Goal: Task Accomplishment & Management: Manage account settings

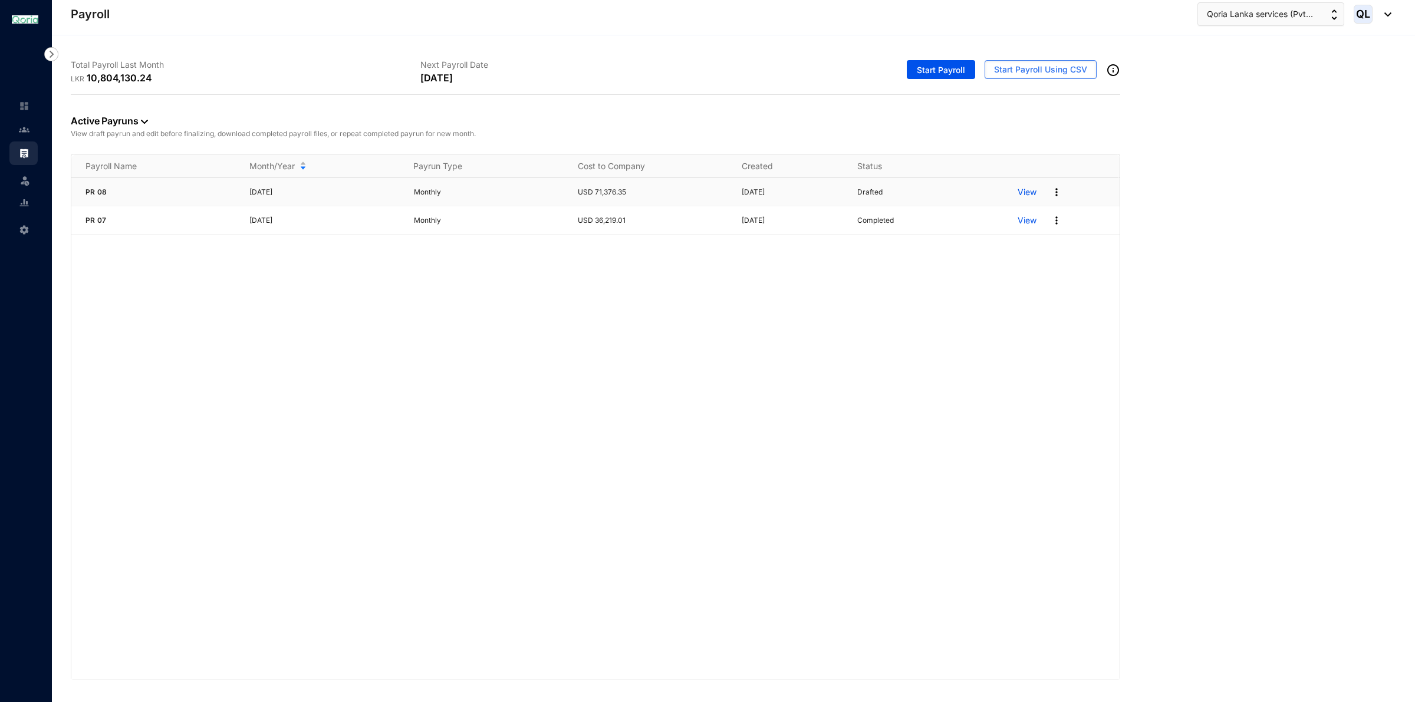
click at [1033, 198] on p "View" at bounding box center [1027, 192] width 19 height 12
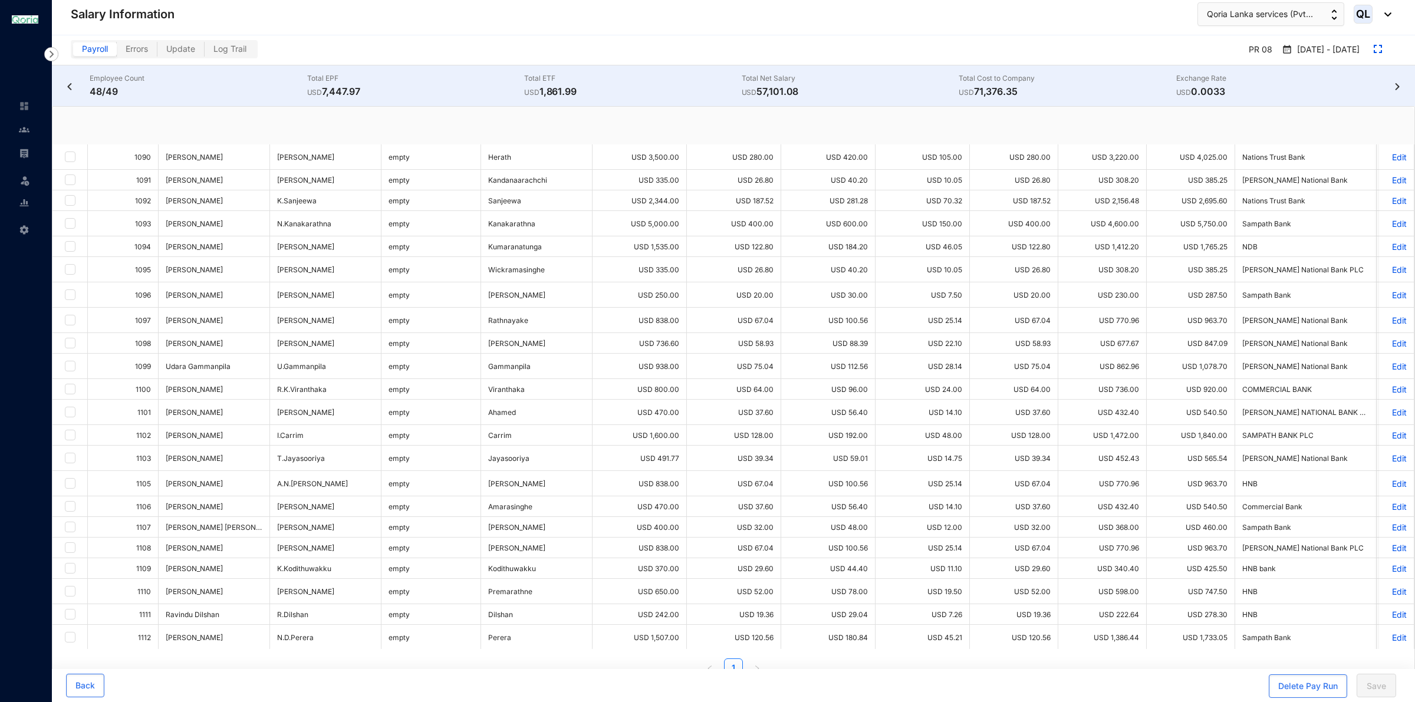
checkbox input "true"
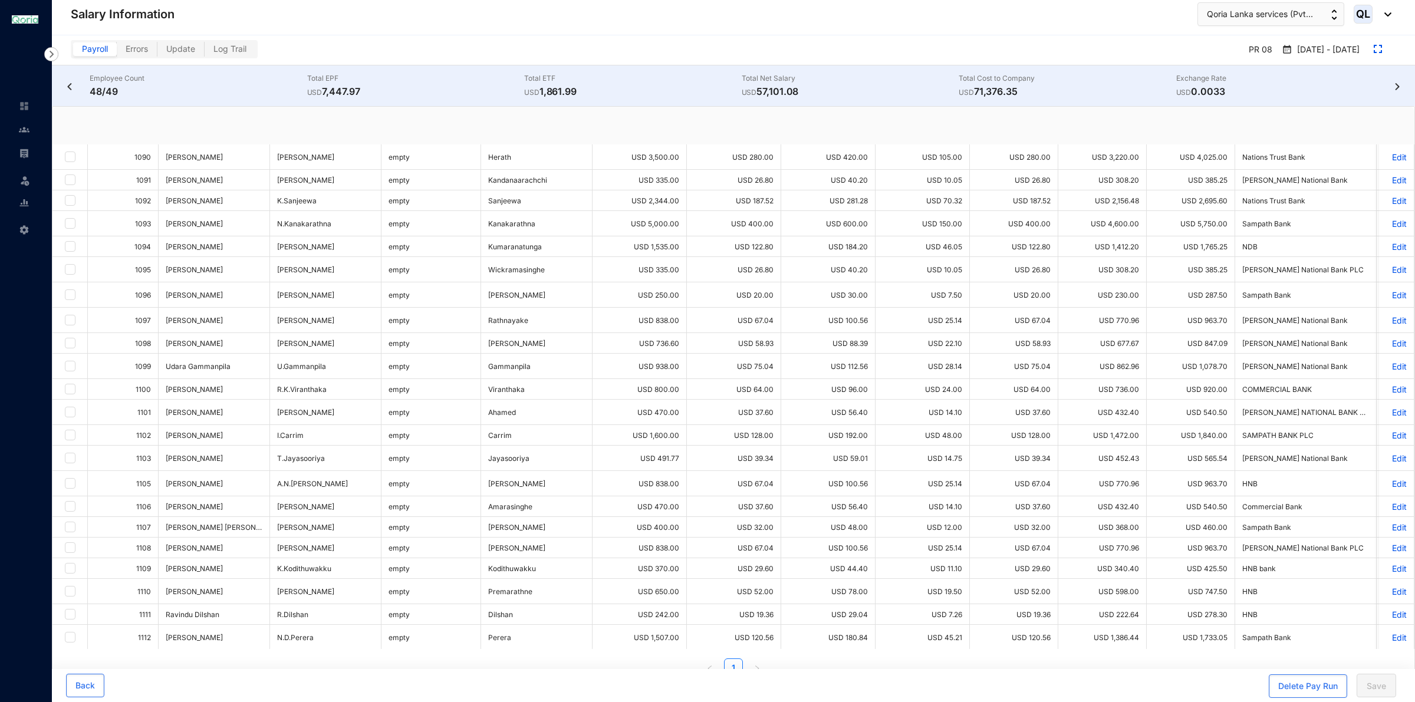
checkbox input "true"
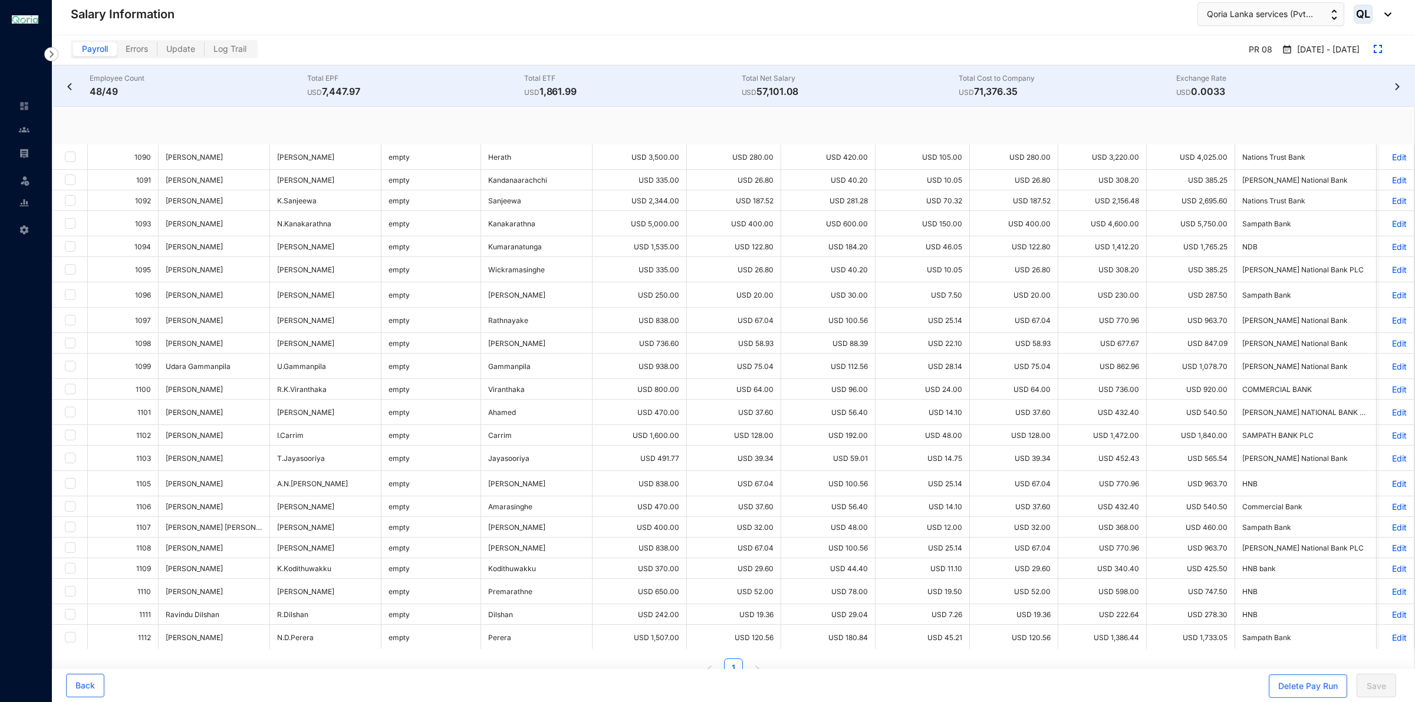
checkbox input "true"
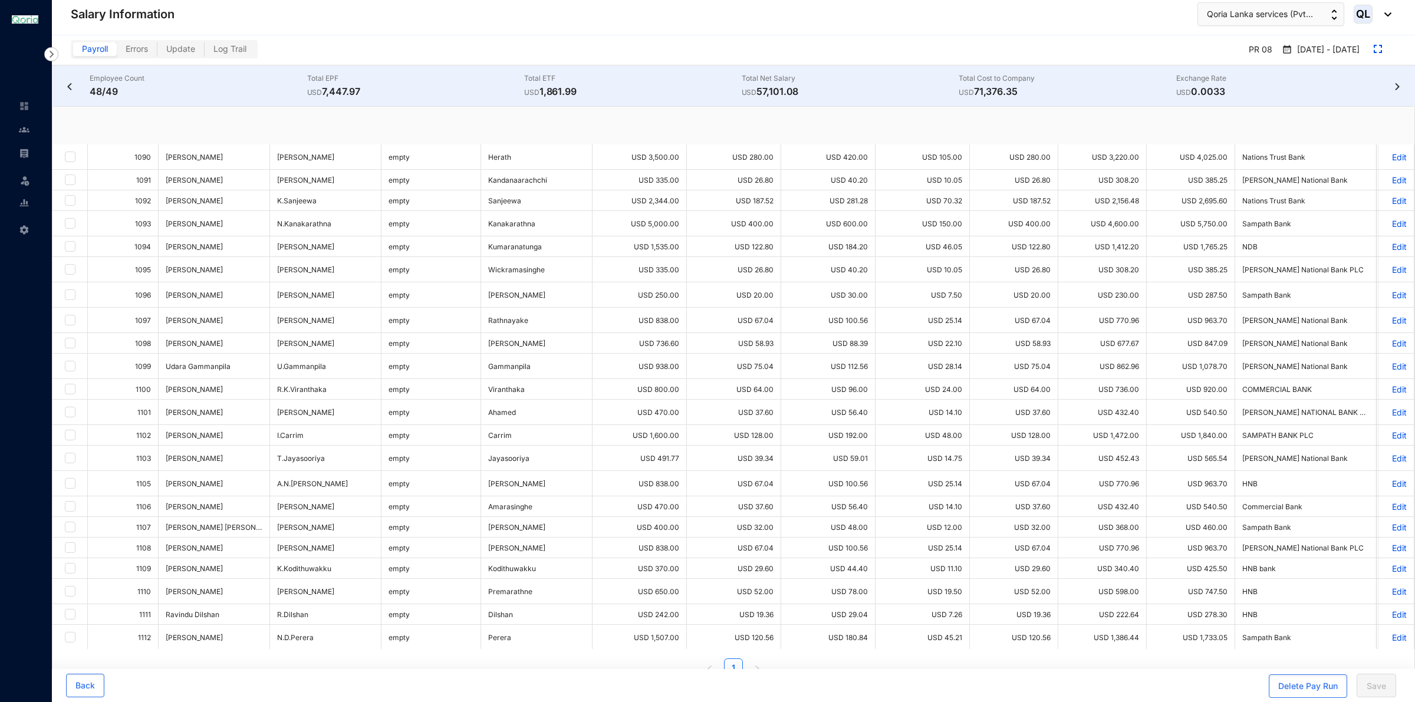
checkbox input "true"
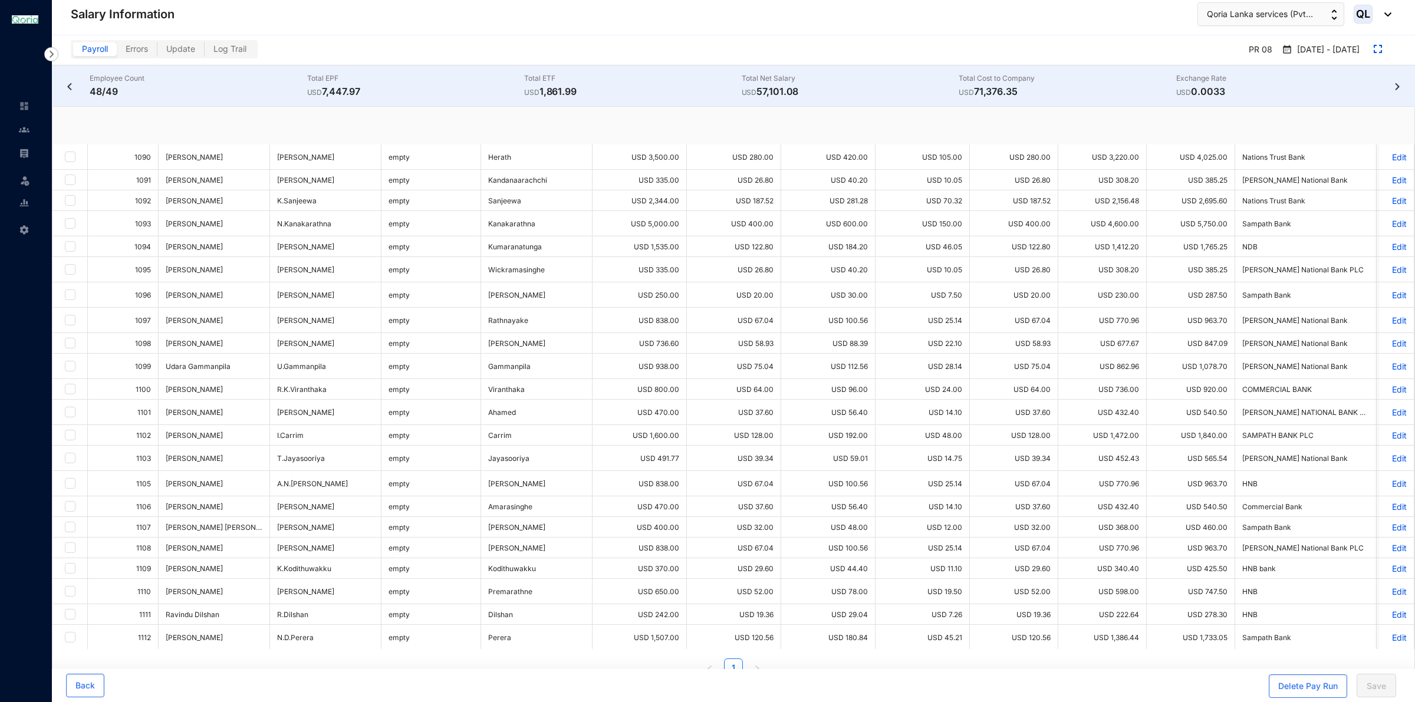
checkbox input "true"
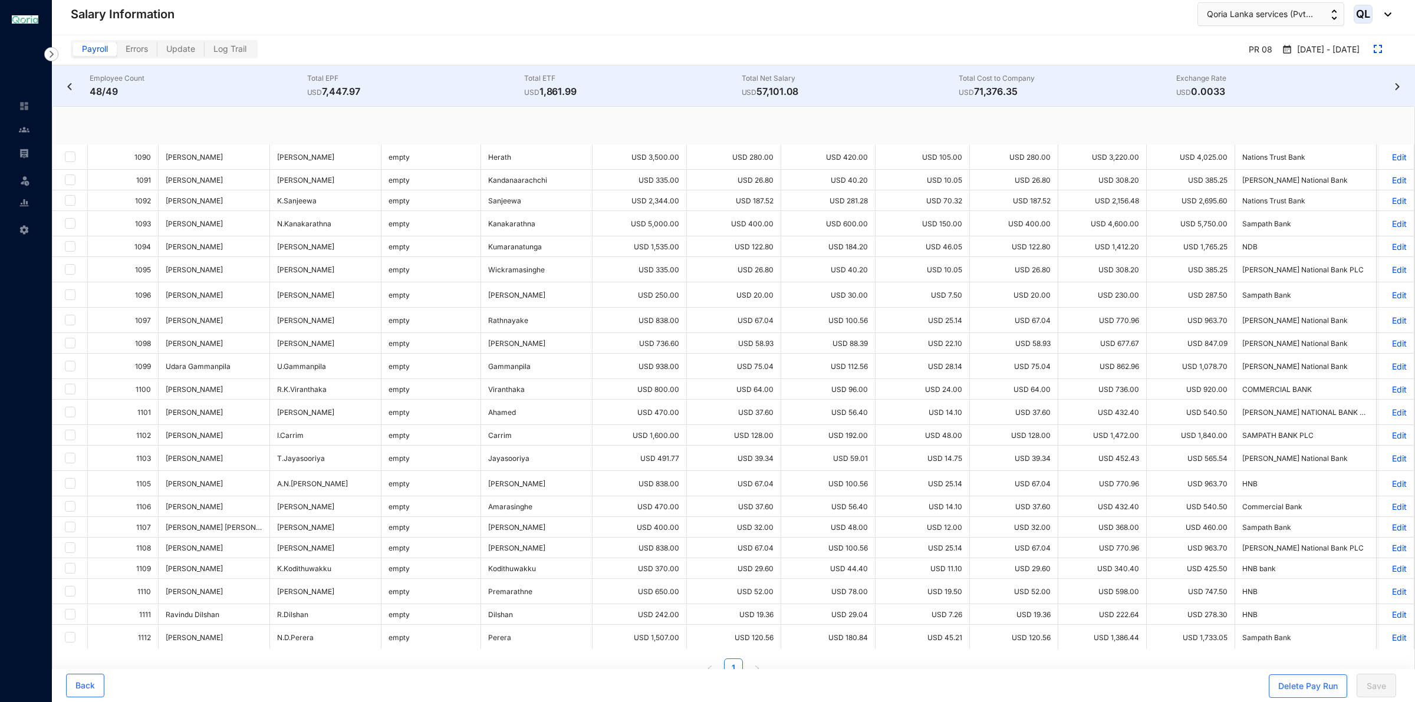
checkbox input "true"
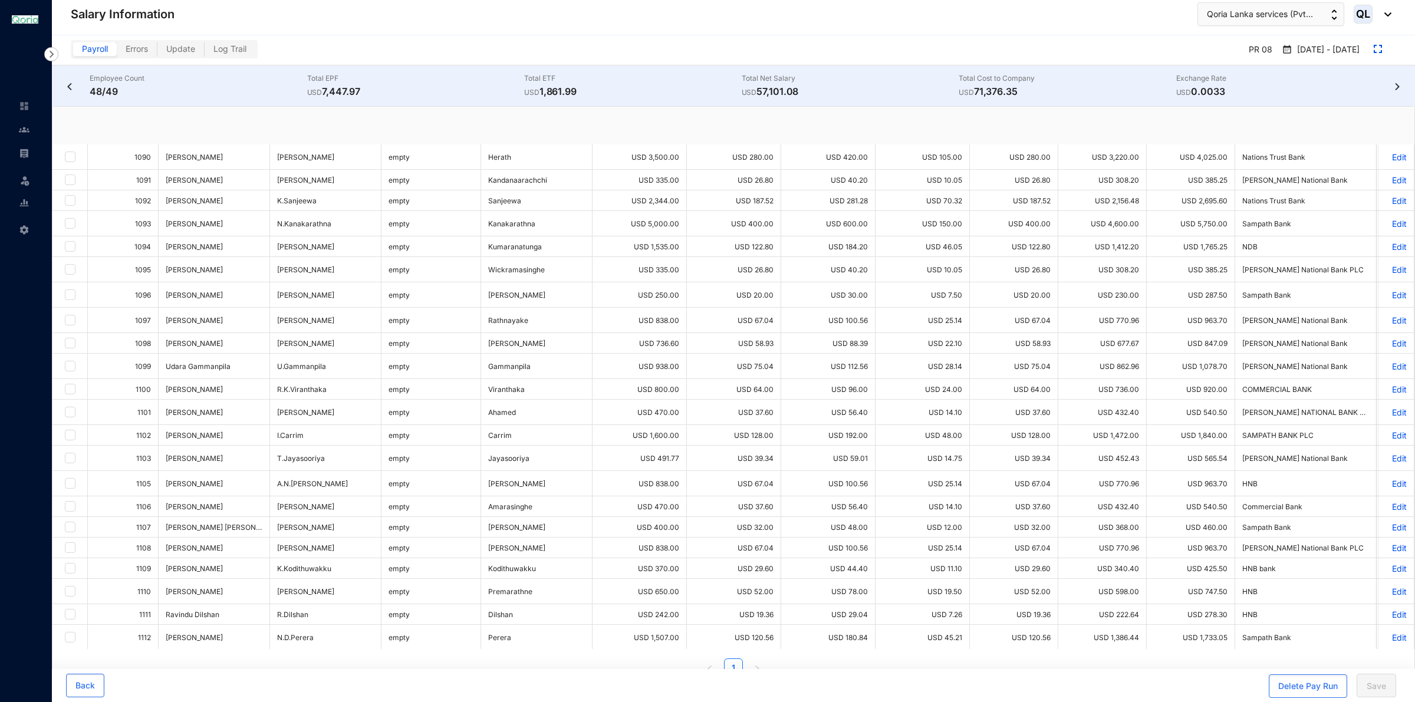
checkbox input "true"
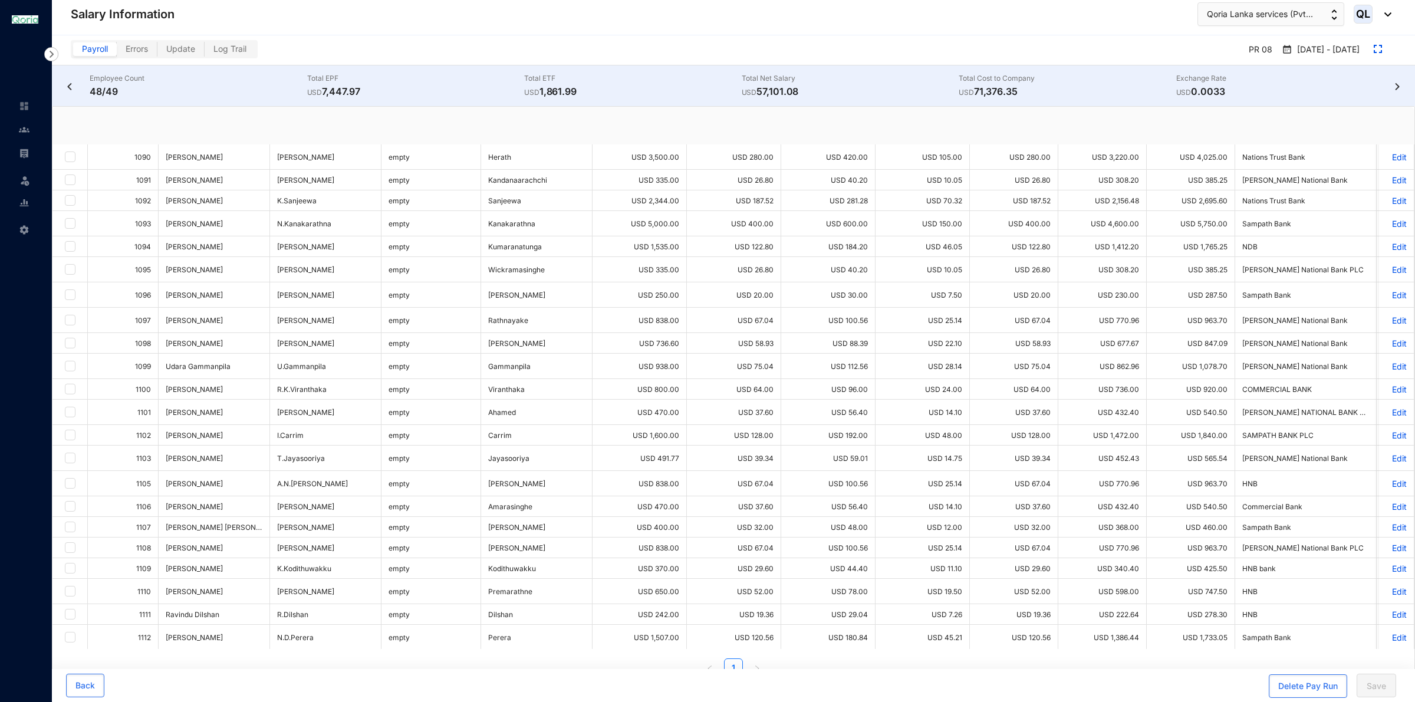
checkbox input "true"
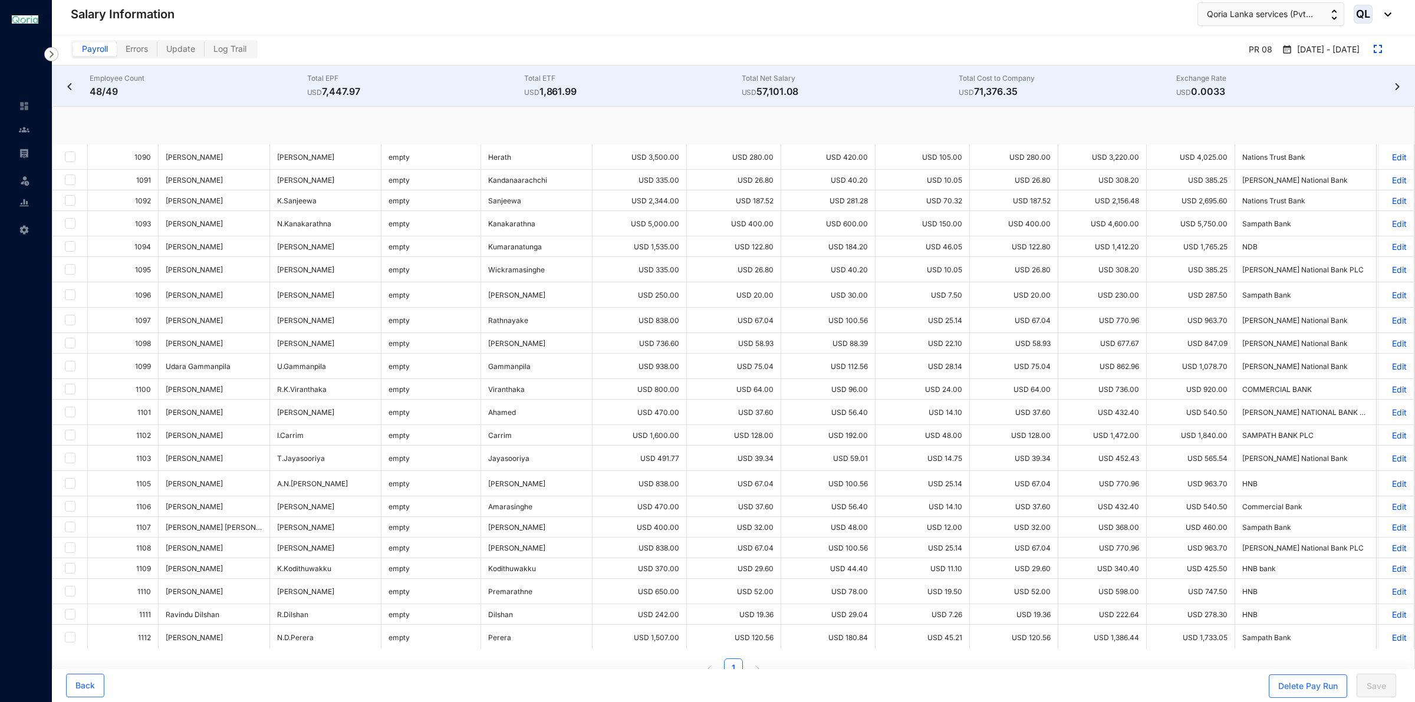
checkbox input "true"
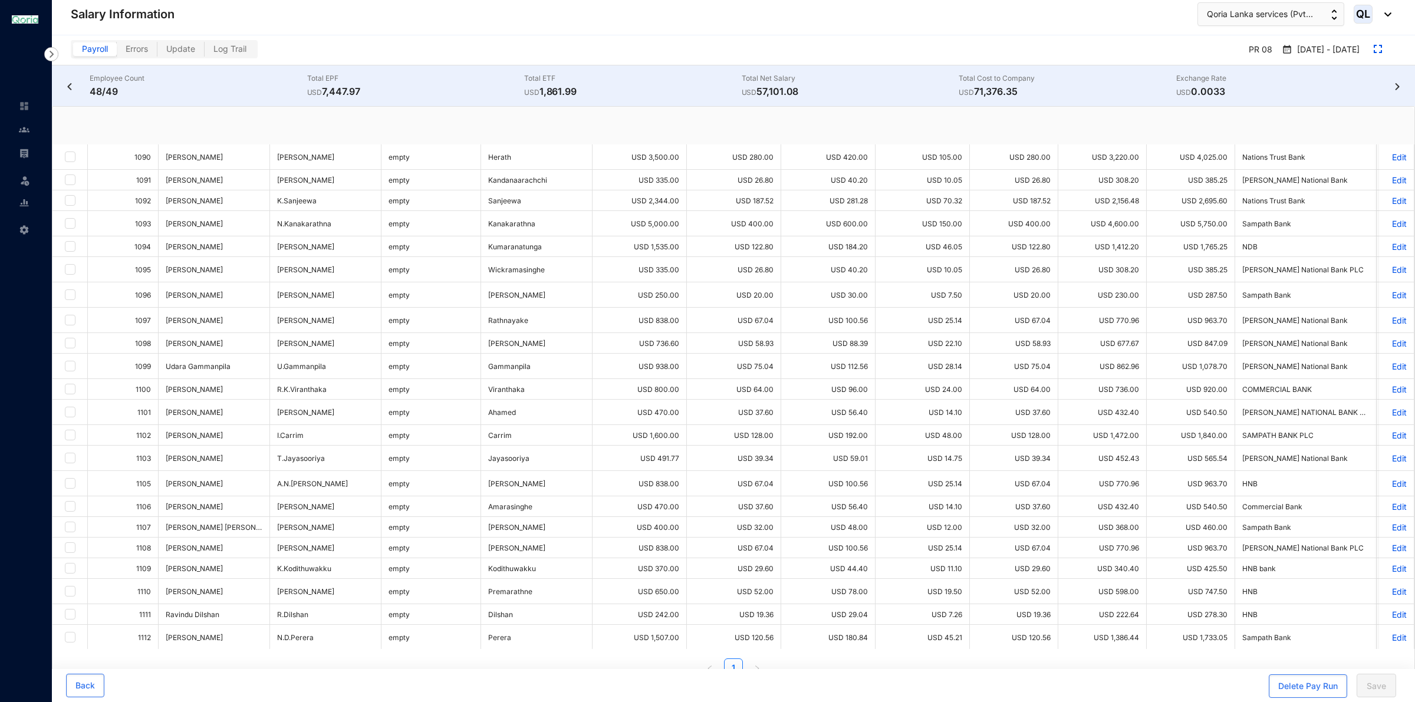
checkbox input "true"
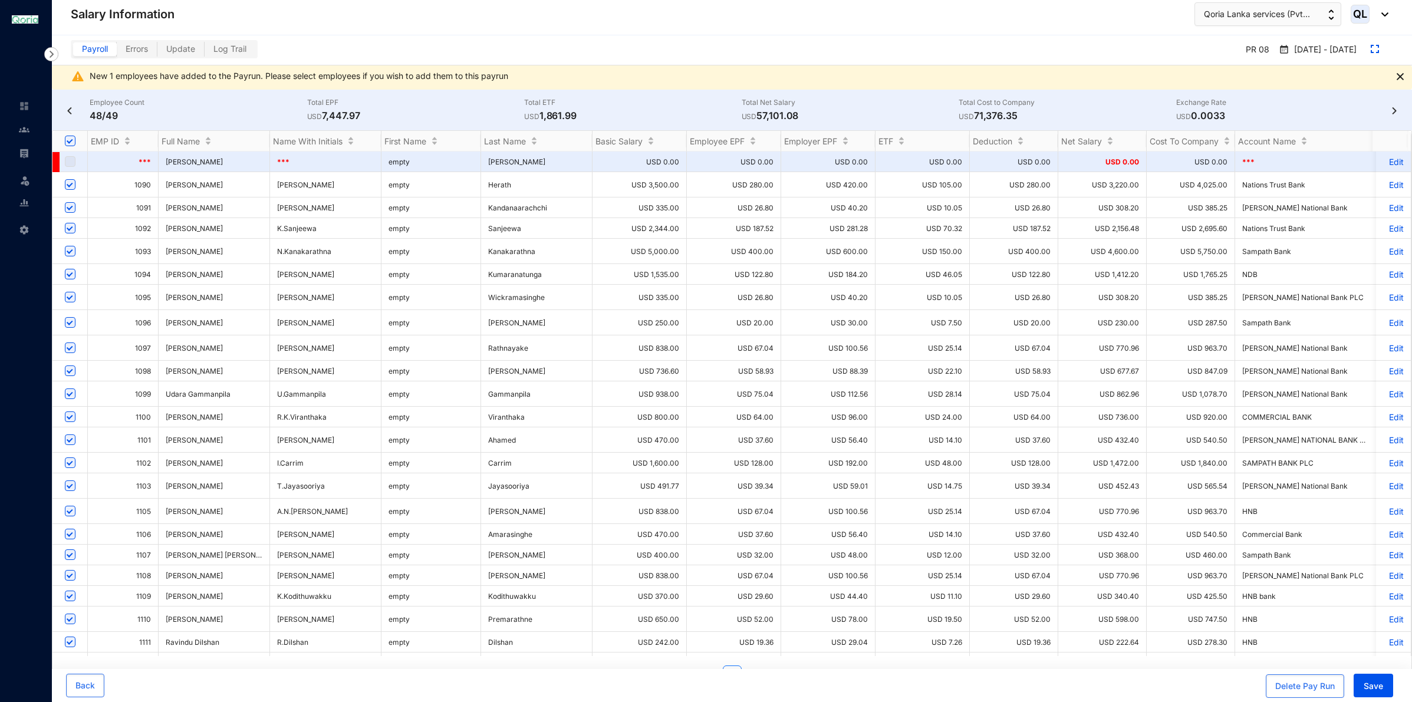
scroll to position [586, 0]
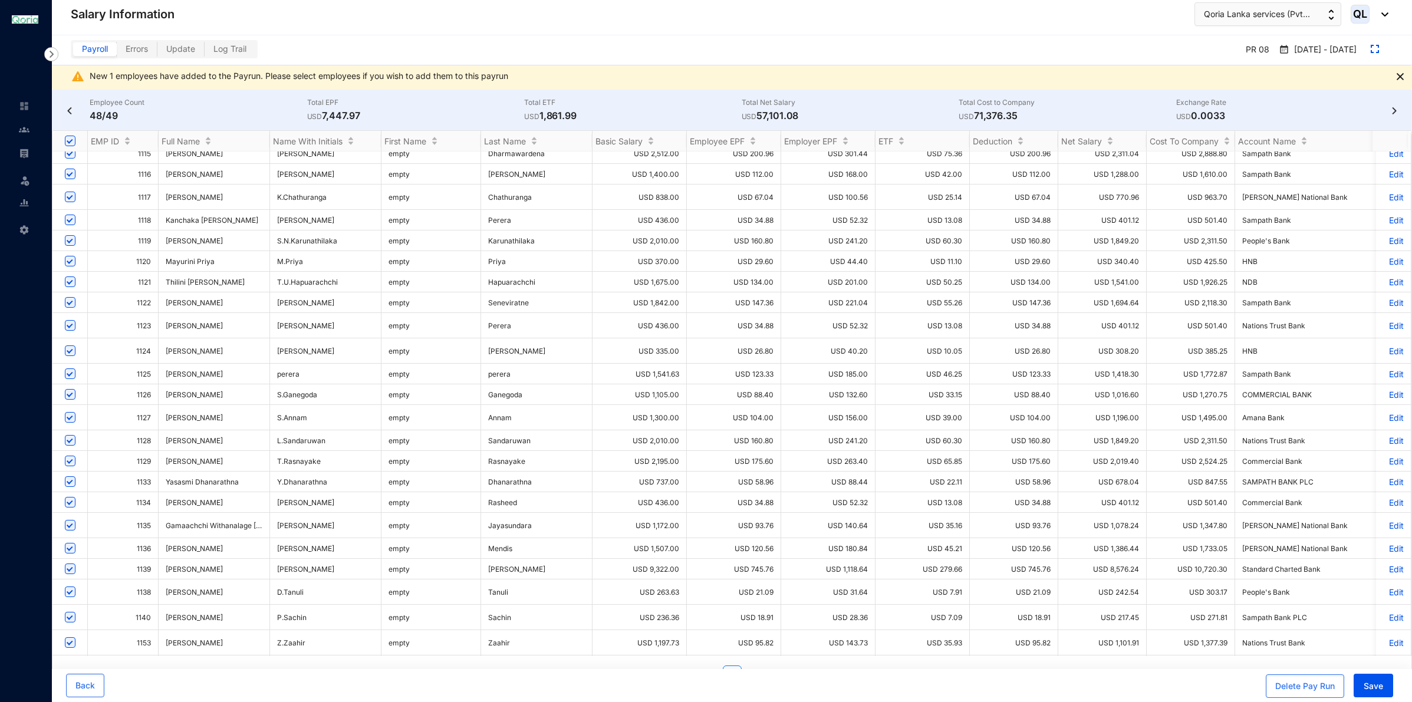
click at [1399, 75] on img at bounding box center [1400, 76] width 7 height 7
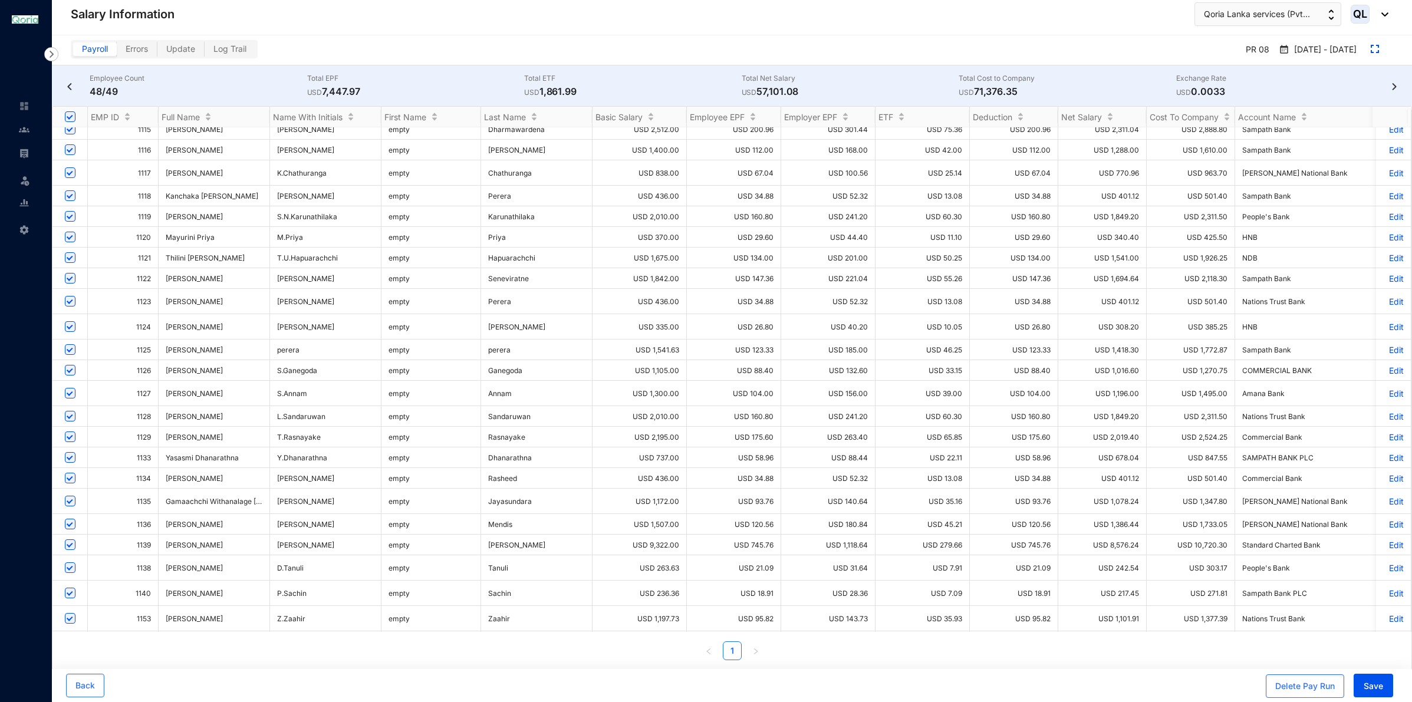
scroll to position [1, 0]
click at [1384, 636] on p "Edit" at bounding box center [1394, 641] width 21 height 10
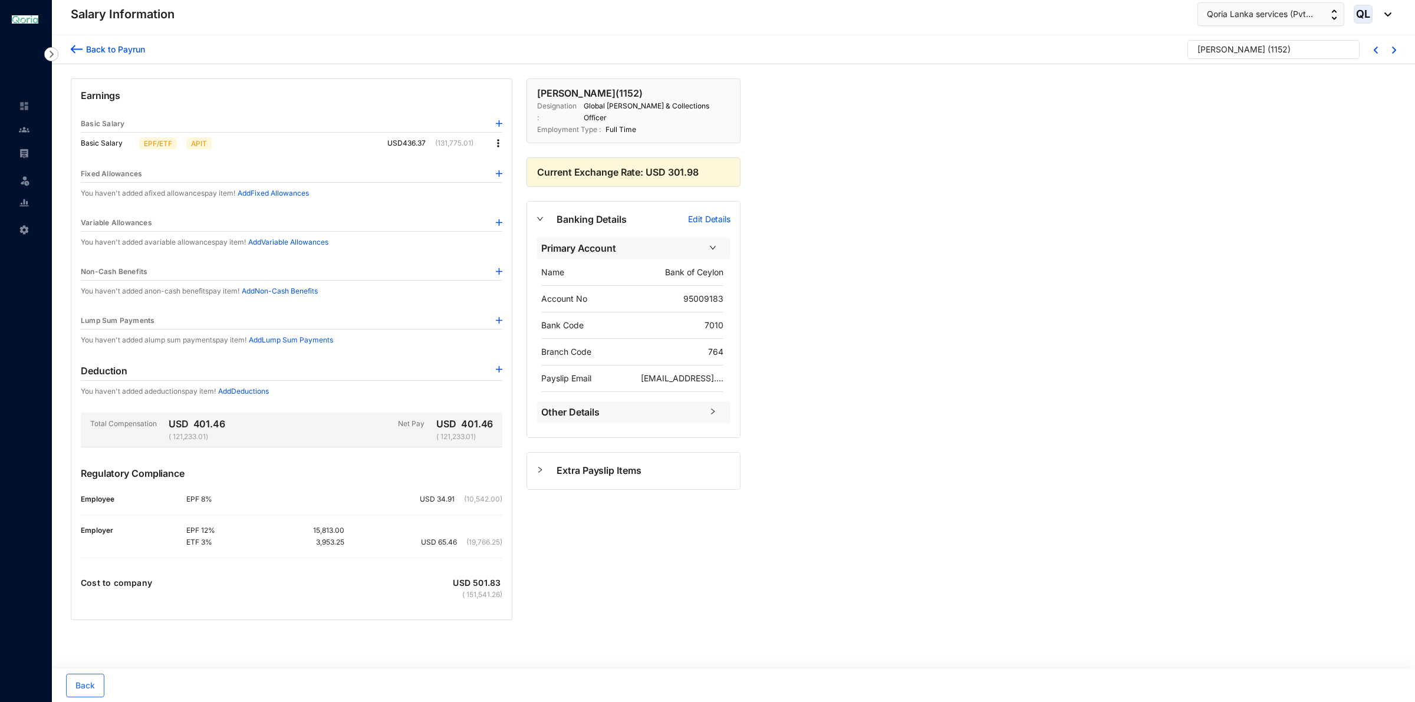
click at [499, 149] on img at bounding box center [498, 143] width 12 height 12
click at [512, 176] on span "Edit" at bounding box center [509, 172] width 15 height 13
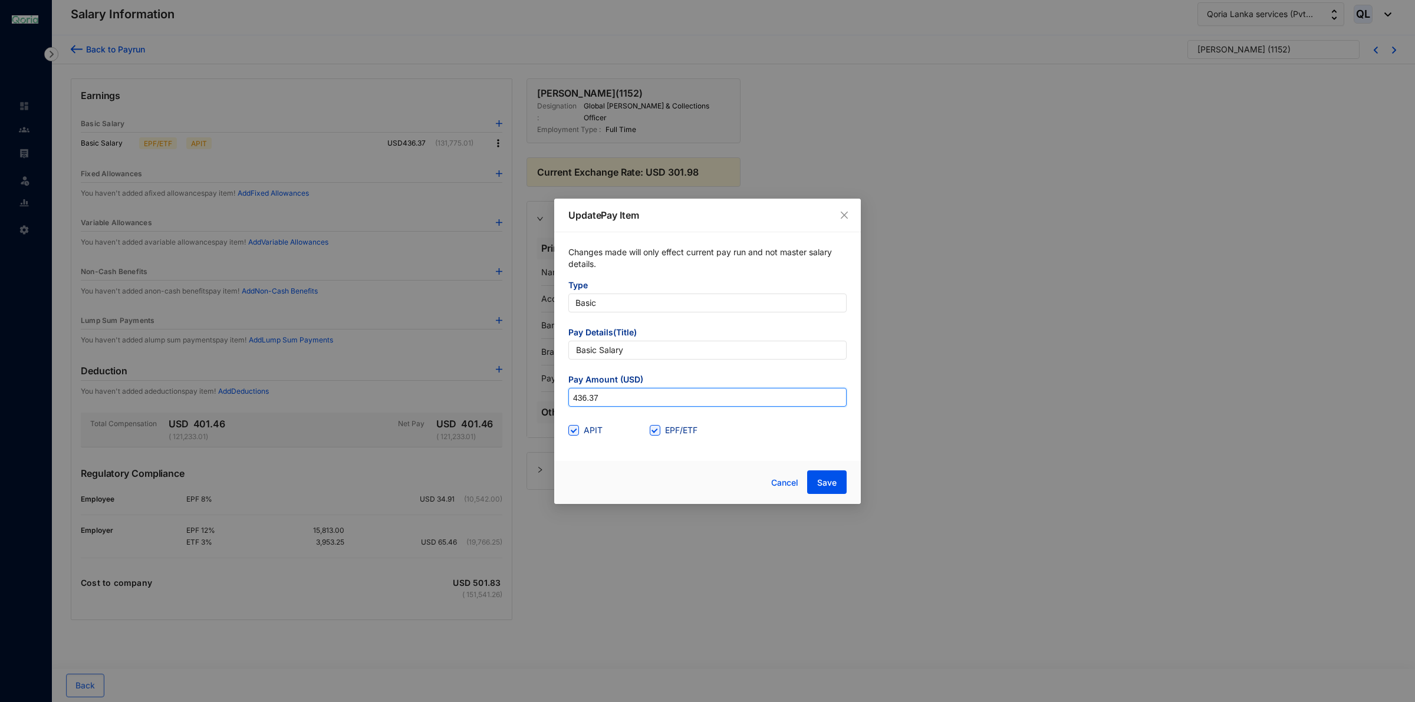
drag, startPoint x: 602, startPoint y: 401, endPoint x: 544, endPoint y: 402, distance: 57.8
click at [544, 402] on div "Update Pay Item Changes made will only effect current pay run and not master sa…" at bounding box center [707, 351] width 1415 height 702
paste input "363.64"
type input "363.64"
click at [603, 447] on div "Changes made will only effect current pay run and not master salary details. Ty…" at bounding box center [707, 343] width 307 height 222
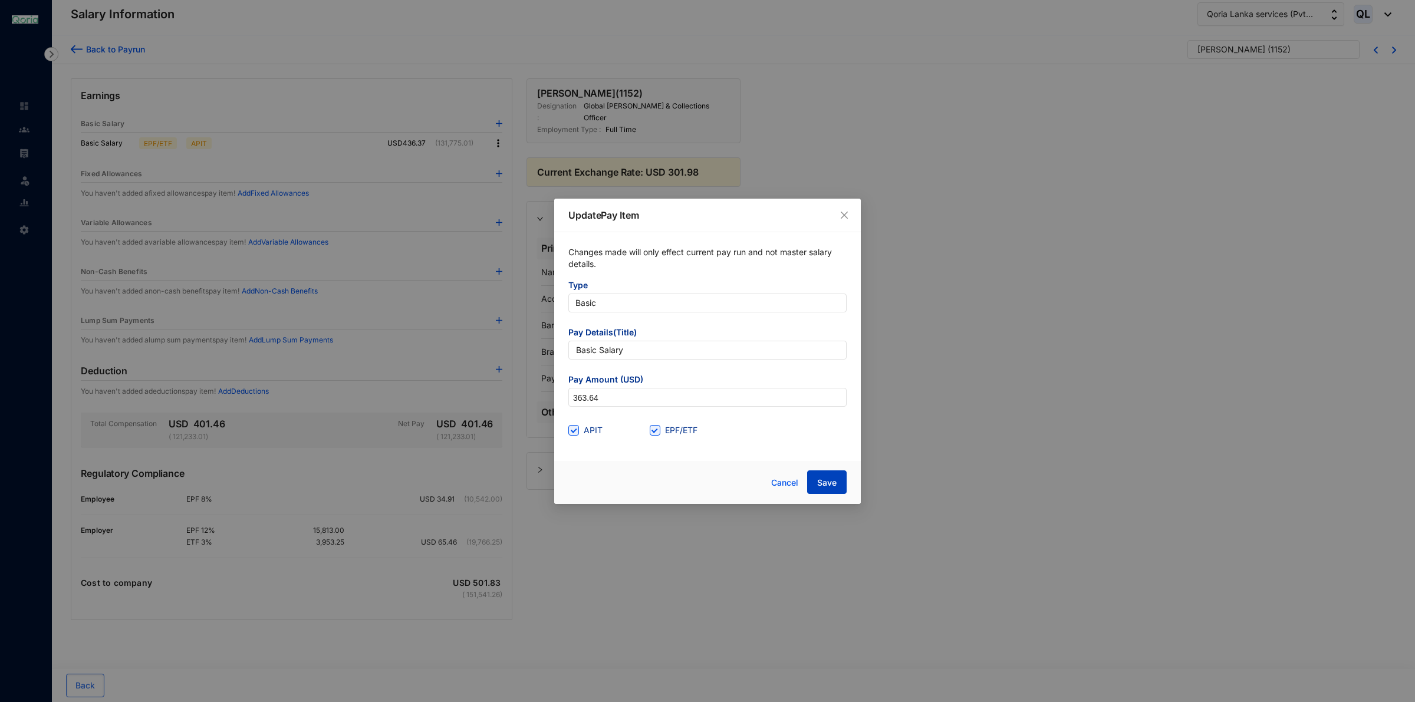
click at [812, 484] on button "Save" at bounding box center [827, 483] width 40 height 24
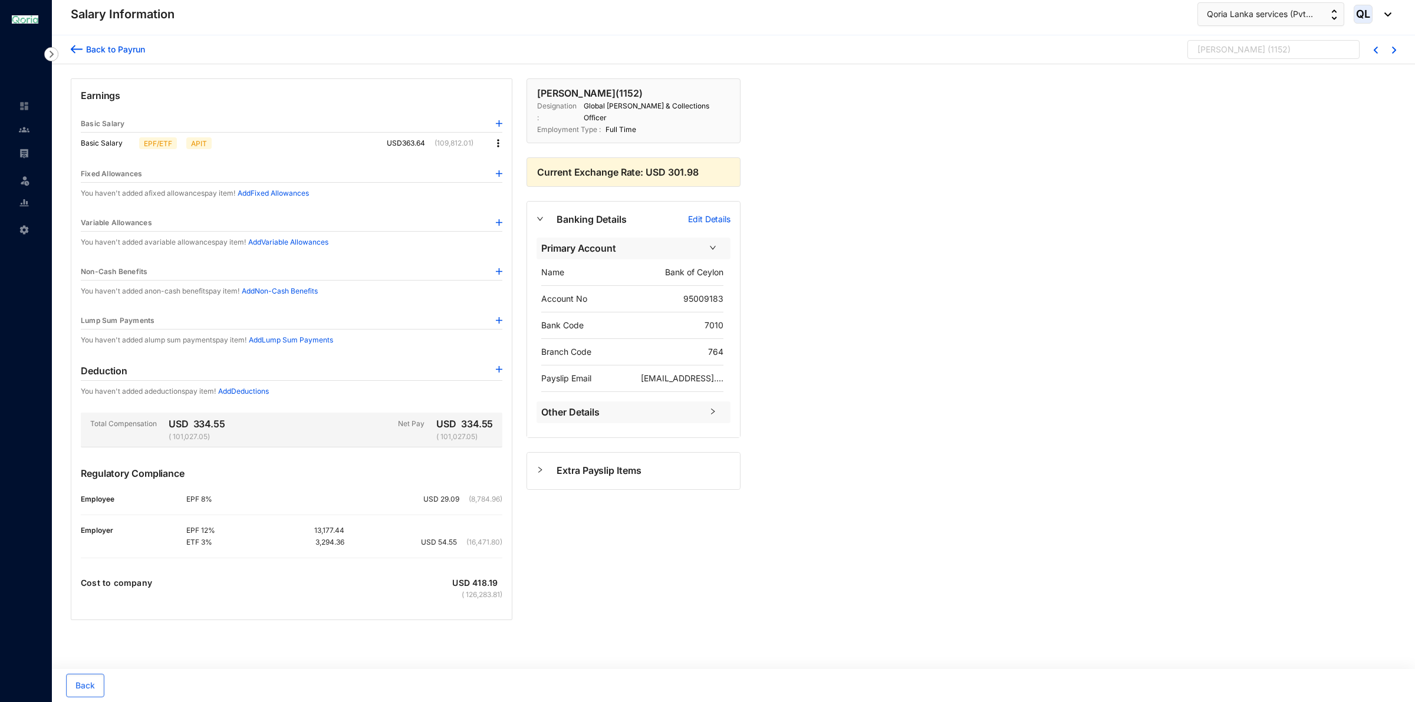
click at [1292, 48] on div "[PERSON_NAME] ( 1152 )" at bounding box center [1269, 53] width 142 height 18
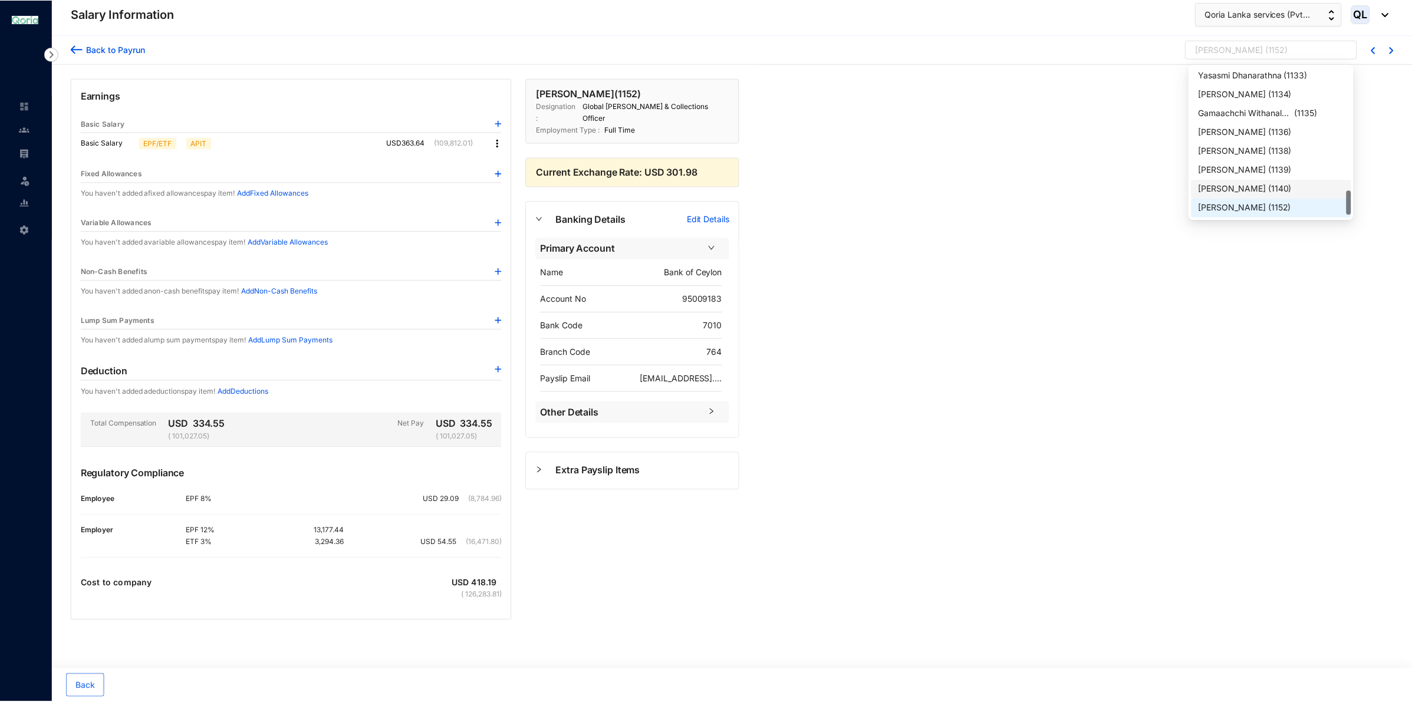
scroll to position [773, 0]
click at [1282, 212] on div "[PERSON_NAME] ( 1153 )" at bounding box center [1274, 208] width 146 height 13
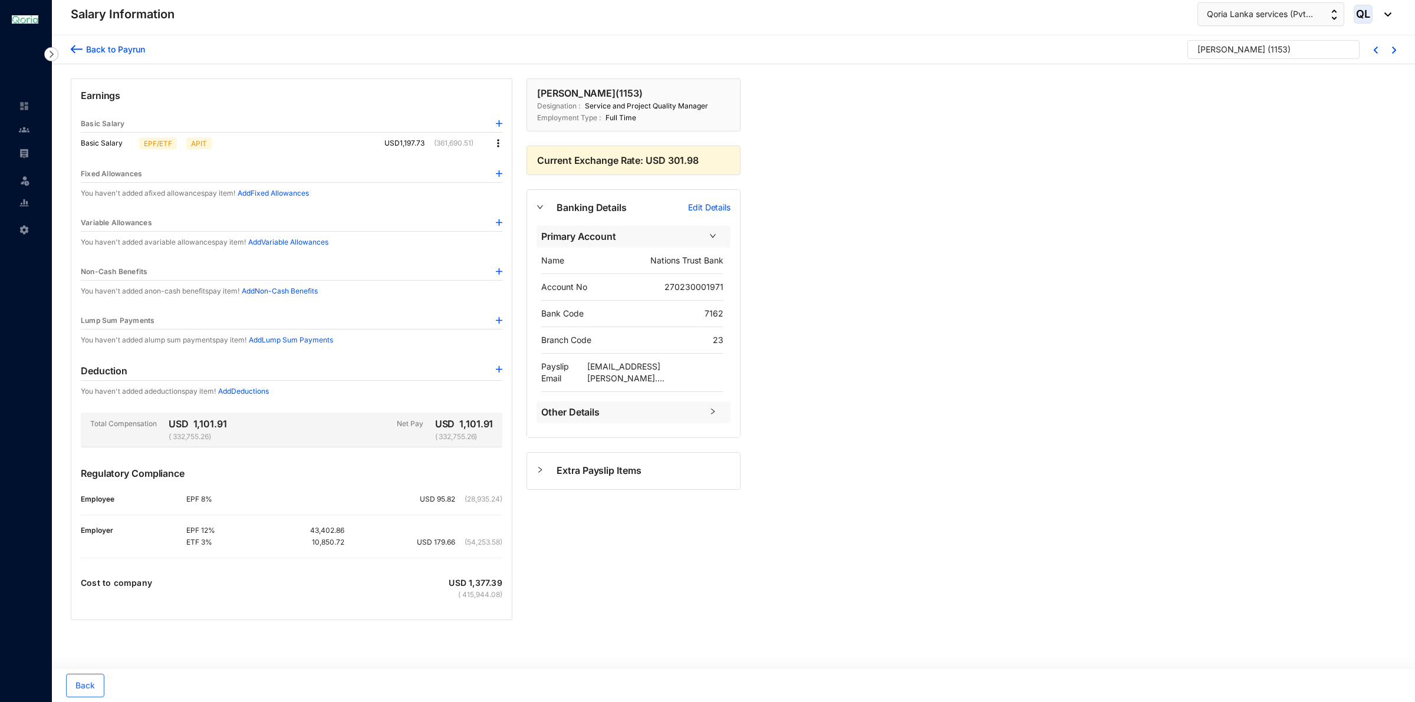
click at [498, 149] on img at bounding box center [498, 143] width 12 height 12
click at [506, 176] on span "Edit" at bounding box center [509, 172] width 15 height 13
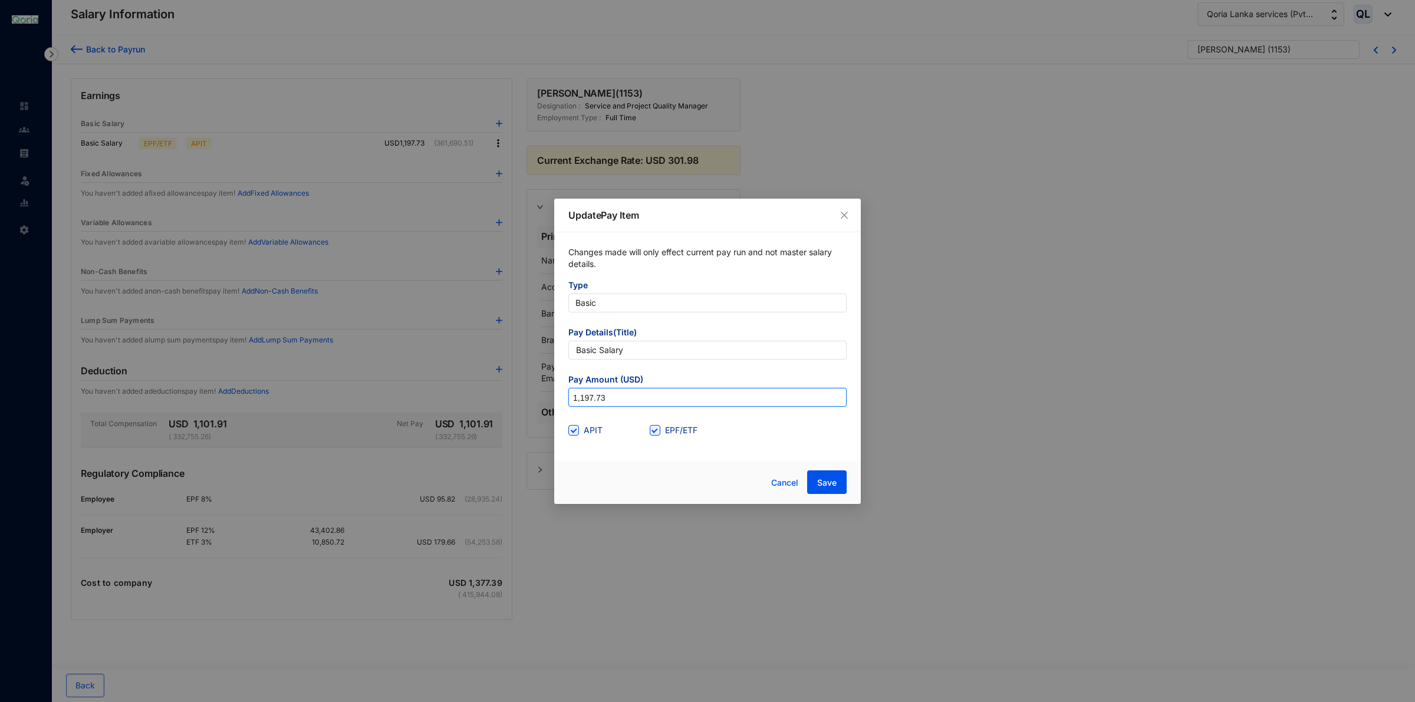
drag, startPoint x: 600, startPoint y: 402, endPoint x: 546, endPoint y: 405, distance: 54.9
click at [546, 405] on div "Update Pay Item Changes made will only effect current pay run and not master sa…" at bounding box center [707, 351] width 1415 height 702
paste input "056.82"
type input "1,056.82"
drag, startPoint x: 697, startPoint y: 481, endPoint x: 794, endPoint y: 491, distance: 98.4
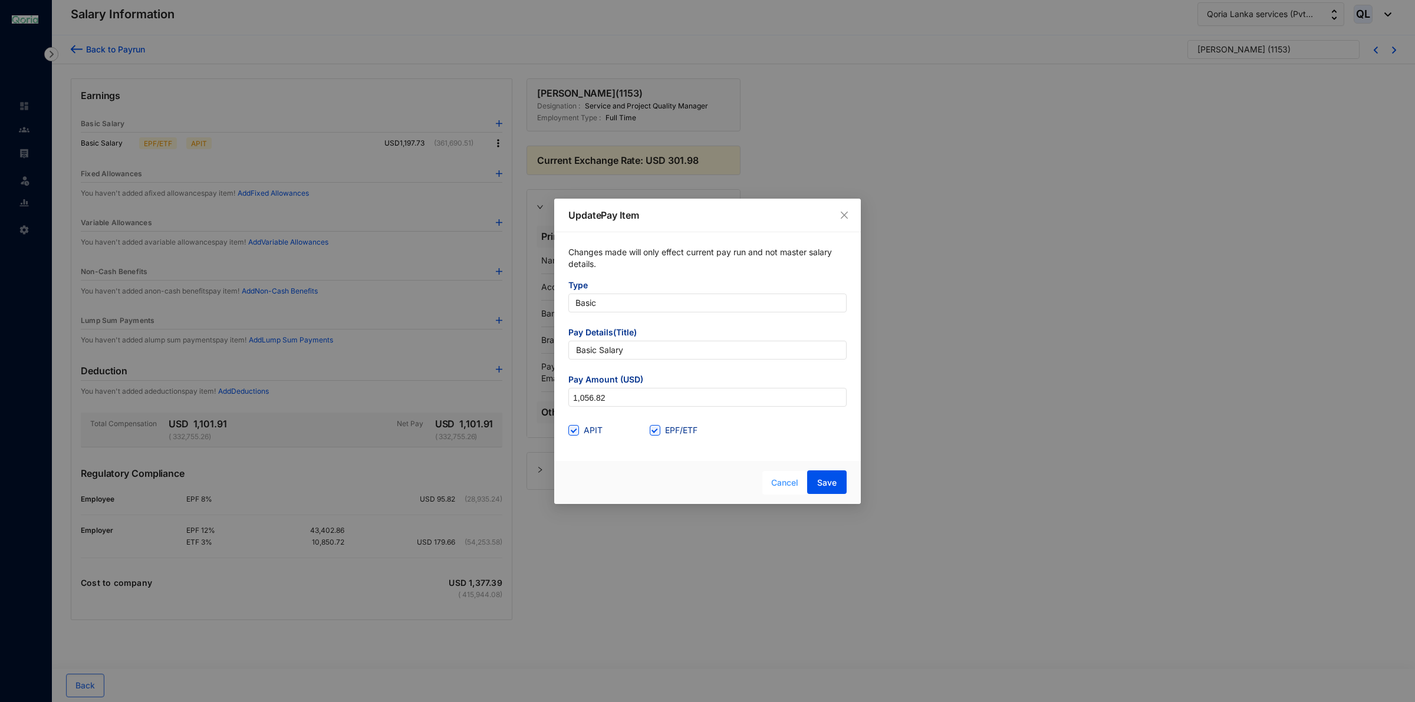
click at [702, 479] on div "Cancel Save" at bounding box center [766, 483] width 162 height 24
click at [829, 488] on button "Save" at bounding box center [827, 483] width 40 height 24
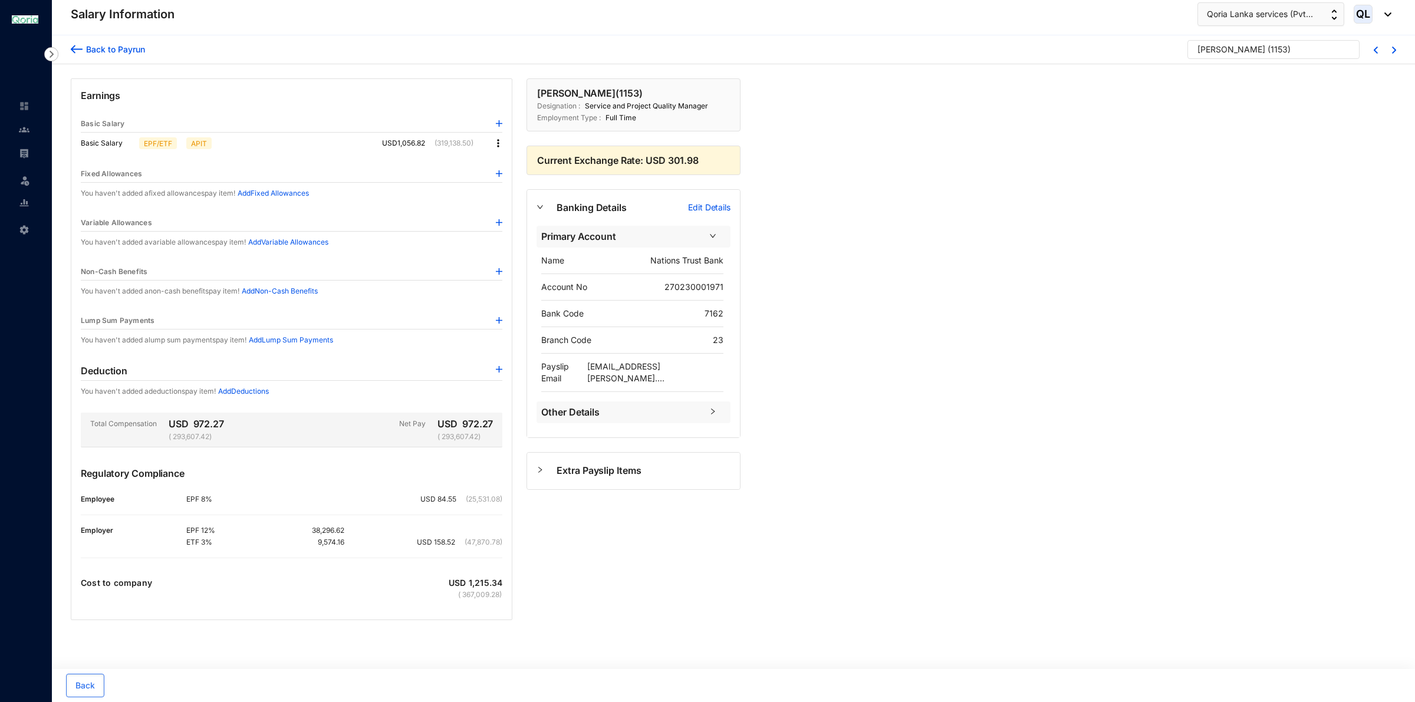
click at [108, 47] on div "Back to Payrun" at bounding box center [114, 49] width 63 height 12
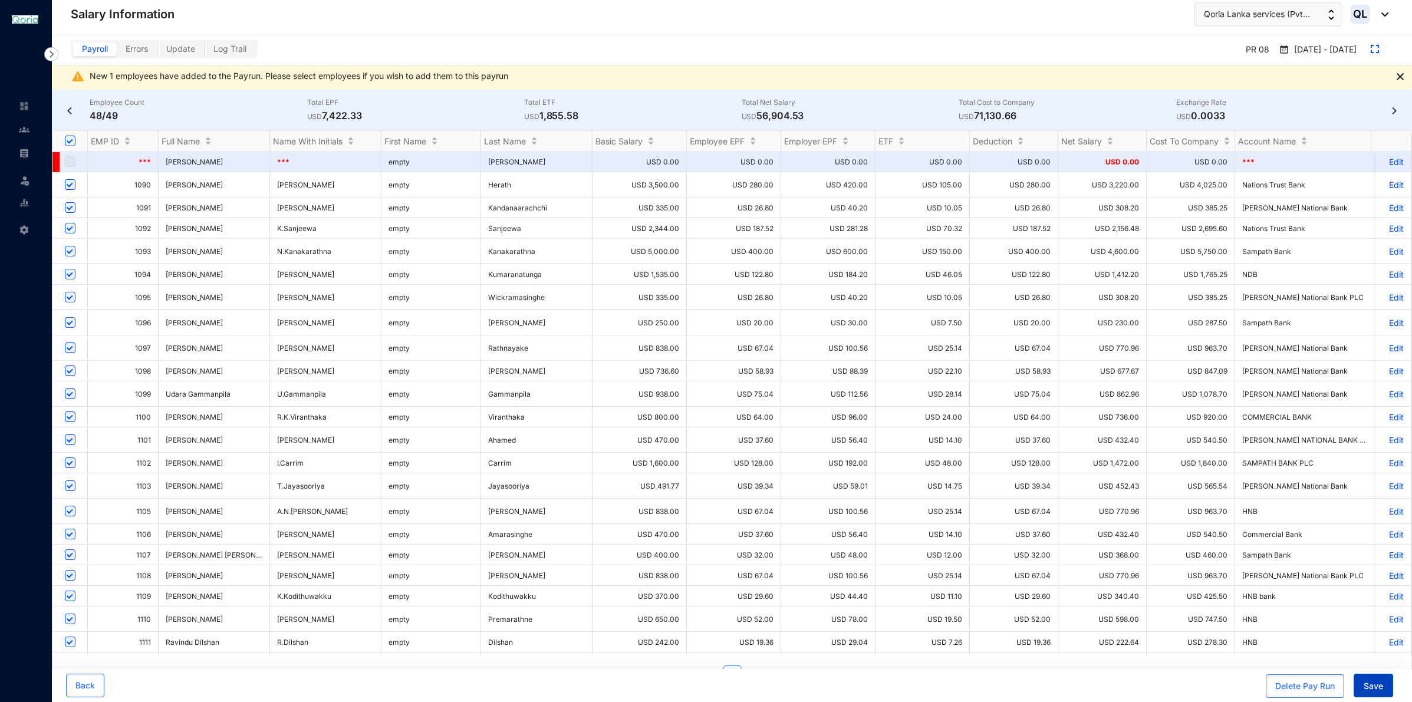
click at [1387, 688] on button "Save" at bounding box center [1374, 686] width 40 height 24
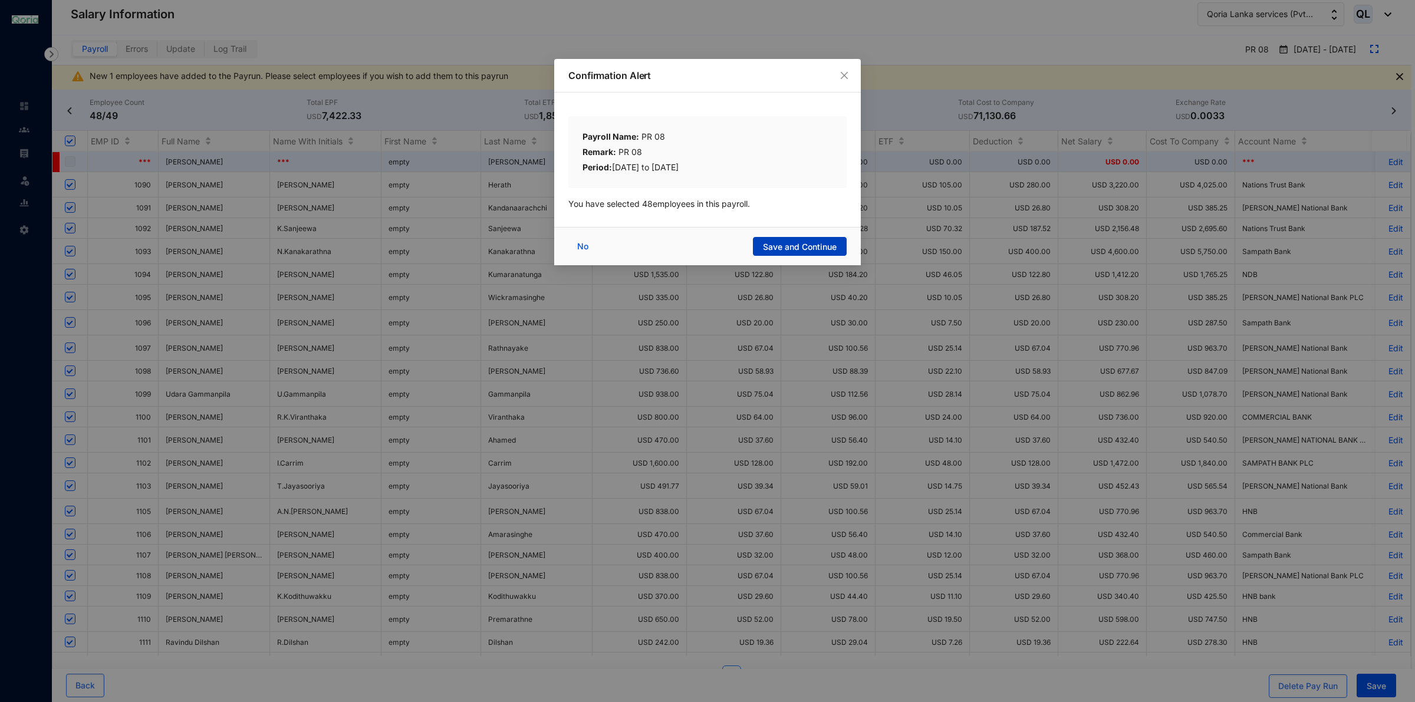
click at [783, 245] on span "Save and Continue" at bounding box center [800, 247] width 74 height 12
